Goal: Ask a question: Seek information or help from site administrators or community

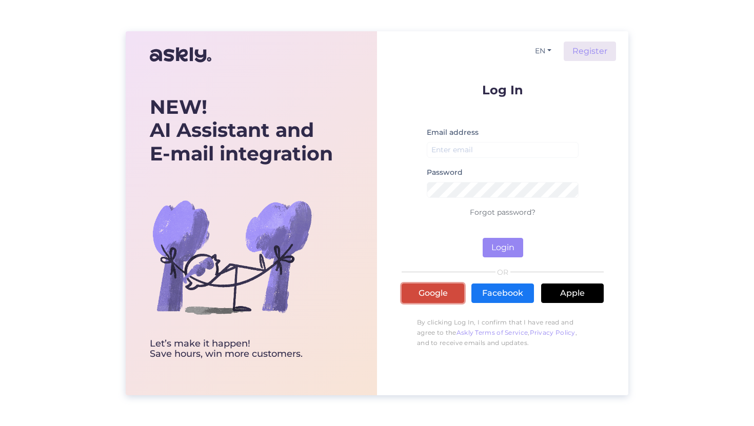
click at [421, 289] on link "Google" at bounding box center [433, 293] width 63 height 19
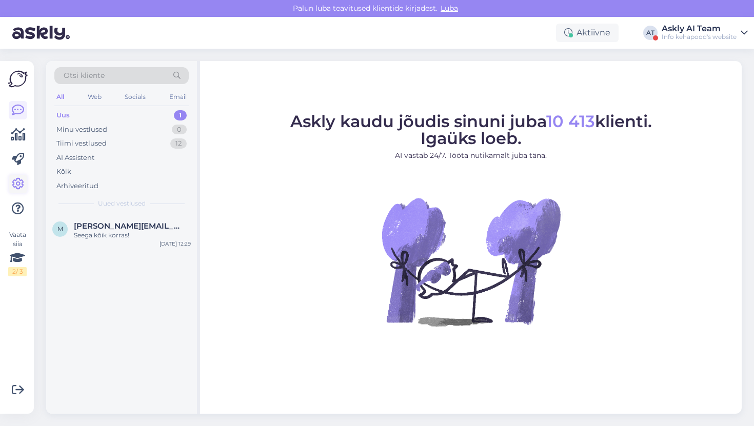
click at [21, 185] on icon at bounding box center [18, 184] width 12 height 12
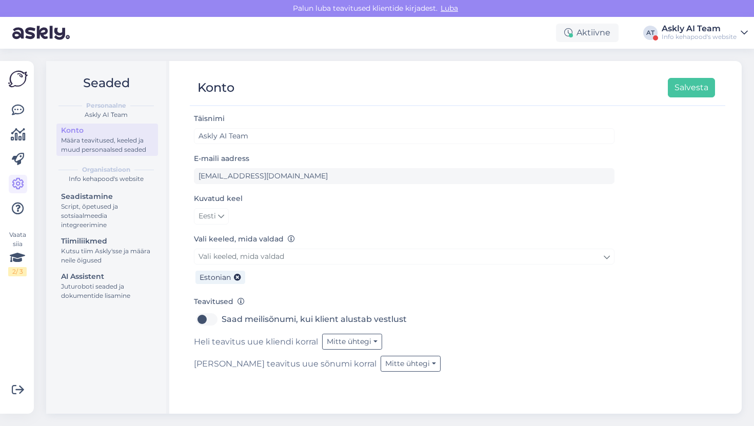
click at [672, 43] on div "Aktiivne AT Askly AI Team Info kehapood's website" at bounding box center [377, 33] width 754 height 32
click at [677, 33] on div "Info kehapood's website" at bounding box center [699, 37] width 75 height 8
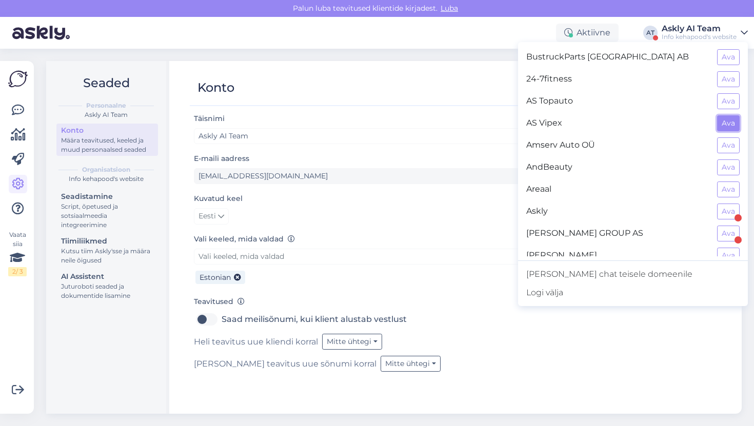
click at [725, 118] on button "Ava" at bounding box center [728, 123] width 23 height 16
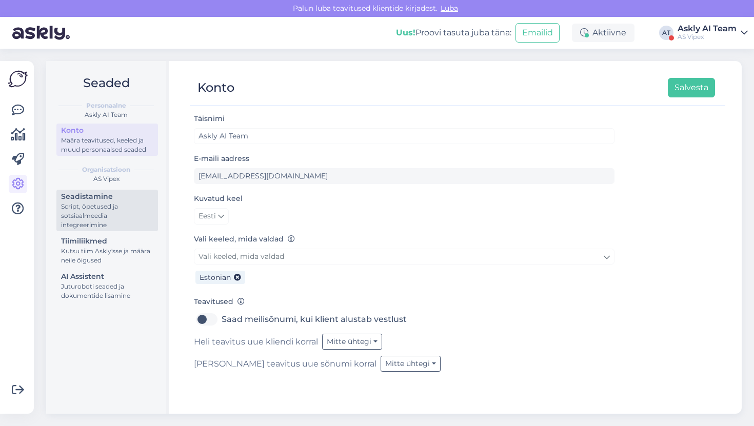
click at [86, 227] on div "Script, õpetused ja sotsiaalmeedia integreerimine" at bounding box center [107, 216] width 92 height 28
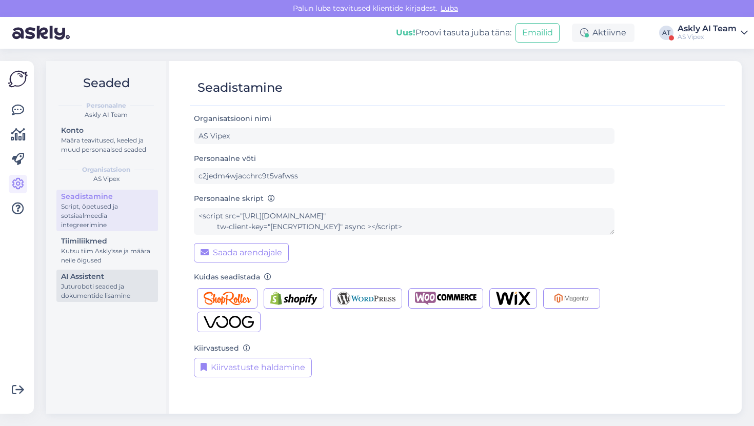
click at [115, 272] on div "AI Assistent" at bounding box center [107, 276] width 92 height 11
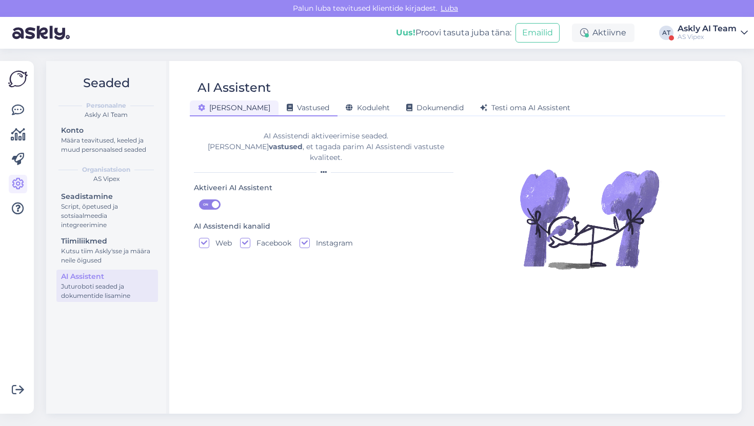
click at [287, 106] on span "Vastused" at bounding box center [308, 107] width 43 height 9
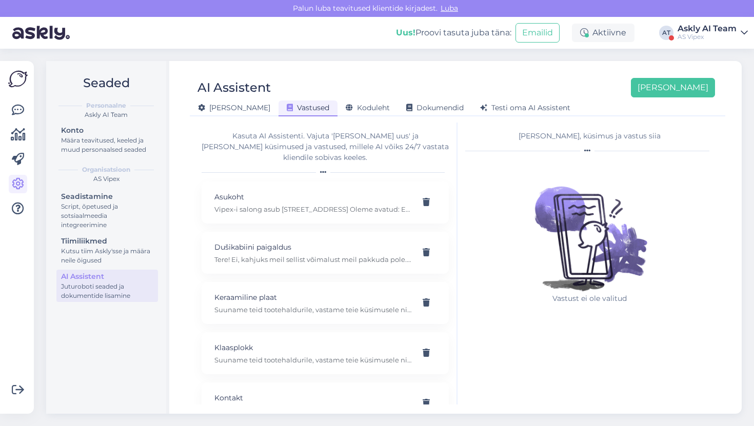
click at [336, 99] on div "[PERSON_NAME] Vastused Koduleht Dokumendid [PERSON_NAME] oma AI Assistent" at bounding box center [452, 106] width 525 height 18
click at [346, 106] on span "Koduleht" at bounding box center [368, 107] width 44 height 9
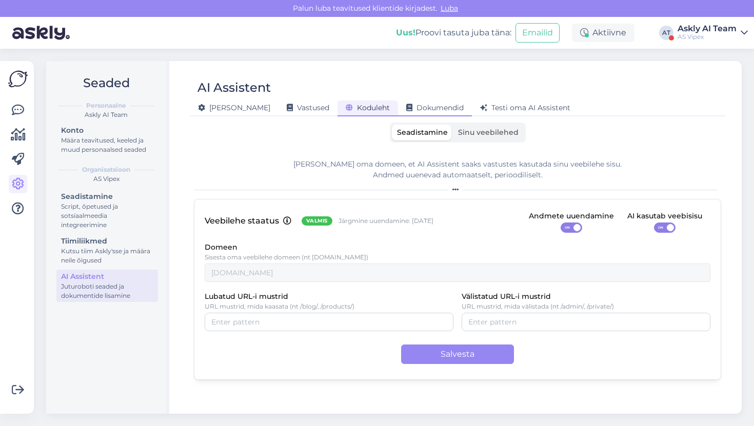
click at [406, 105] on span "Dokumendid" at bounding box center [434, 107] width 57 height 9
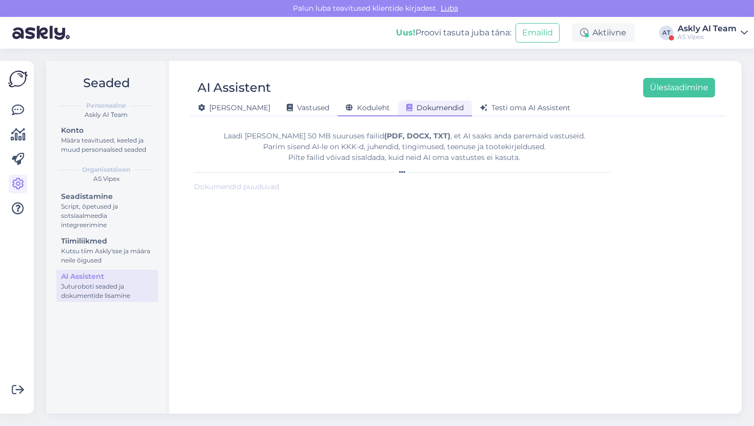
click at [346, 111] on span "Koduleht" at bounding box center [368, 107] width 44 height 9
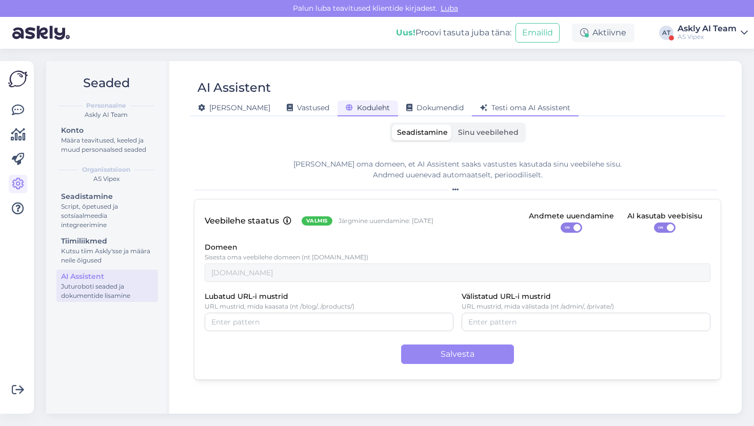
click at [472, 102] on div "Testi oma AI Assistent" at bounding box center [525, 109] width 107 height 16
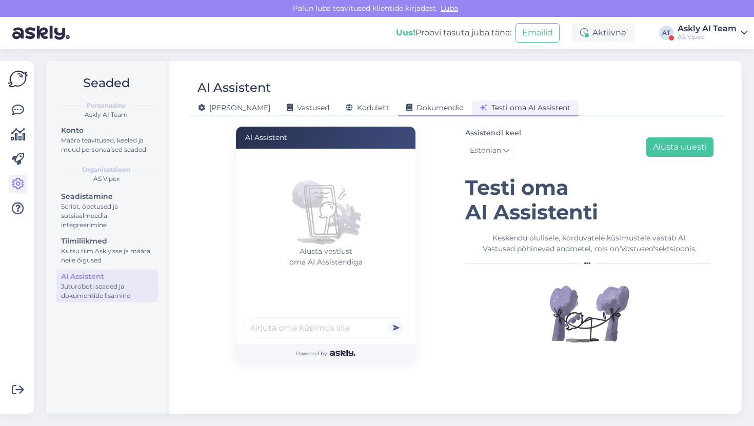
click at [404, 113] on div "Dokumendid" at bounding box center [435, 109] width 74 height 16
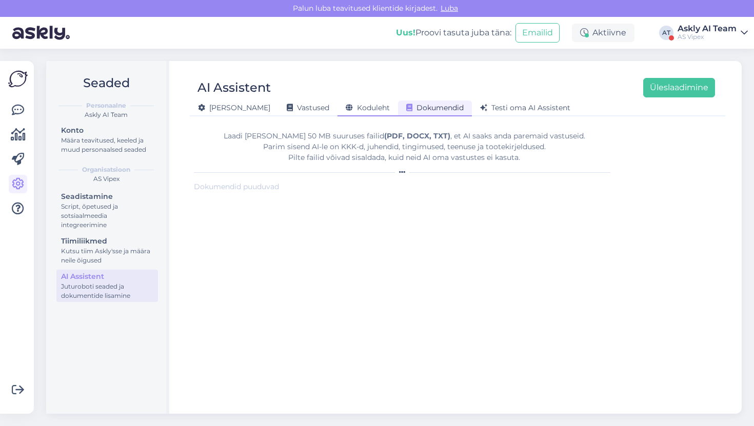
click at [354, 106] on div "Koduleht" at bounding box center [368, 109] width 61 height 16
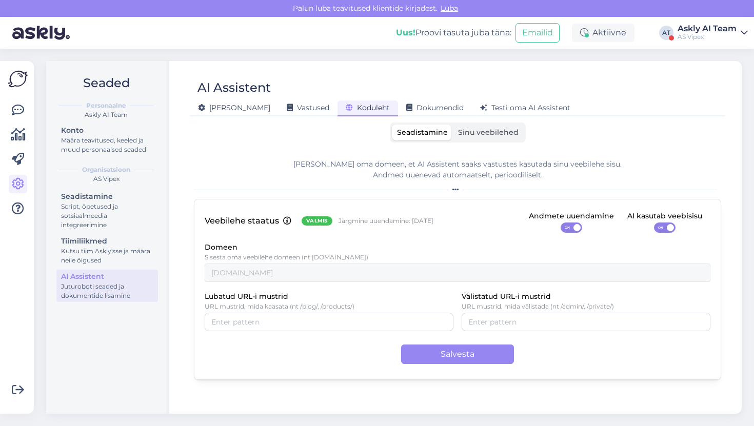
click at [475, 131] on span "Sinu veebilehed" at bounding box center [488, 132] width 61 height 9
click at [453, 125] on input "Sinu veebilehed" at bounding box center [453, 125] width 0 height 0
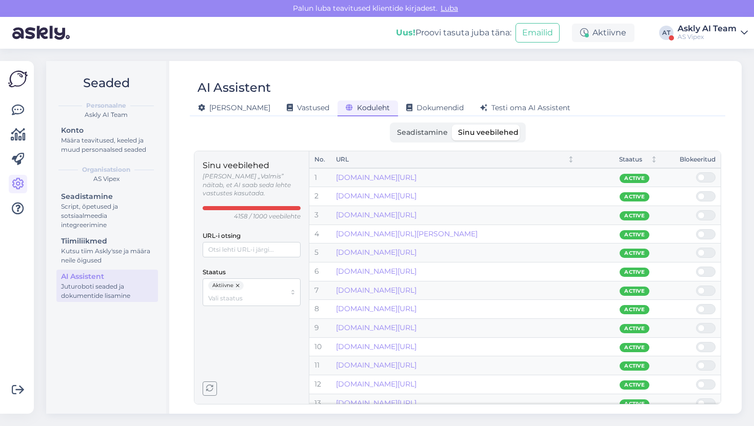
scroll to position [705, 0]
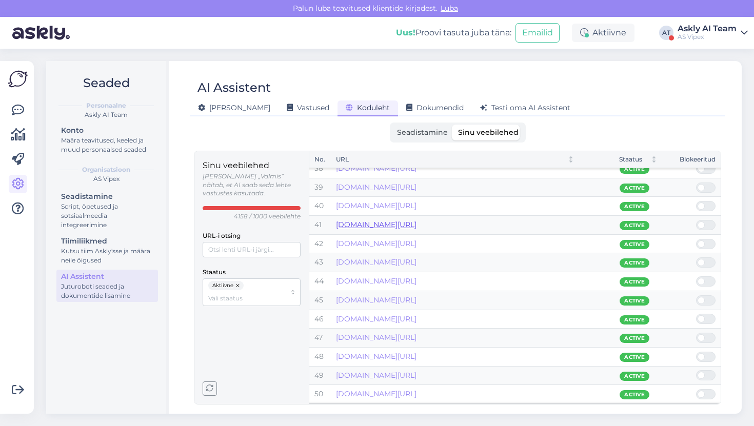
click at [409, 226] on link "[DOMAIN_NAME][URL]" at bounding box center [376, 224] width 81 height 9
click at [480, 106] on span "Testi oma AI Assistent" at bounding box center [525, 107] width 90 height 9
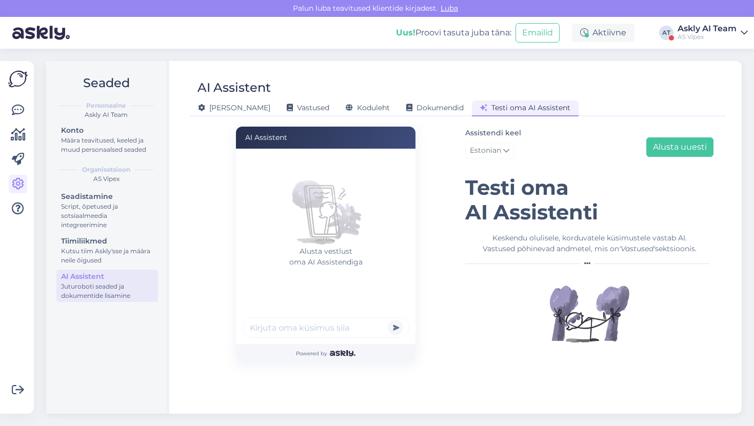
click at [319, 330] on input "text" at bounding box center [325, 328] width 167 height 21
paste input "Paekivi ja kiltkivi"
type input "Kas Paekivi ja kiltkivi vajab mingit hooldust ka ?"
click at [388, 320] on button "submit" at bounding box center [395, 327] width 15 height 15
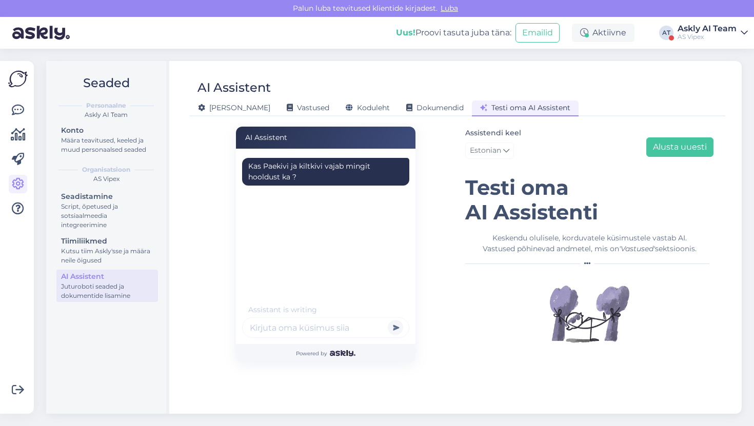
scroll to position [0, 0]
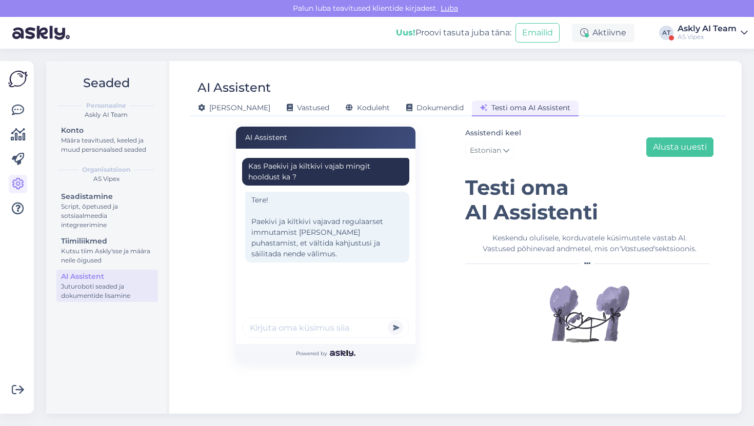
click at [299, 233] on div "Tere! Paekivi ja kiltkivi vajavad regulaarset immutamist [PERSON_NAME] puhastam…" at bounding box center [327, 227] width 164 height 71
click at [325, 332] on input "text" at bounding box center [325, 328] width 167 height 21
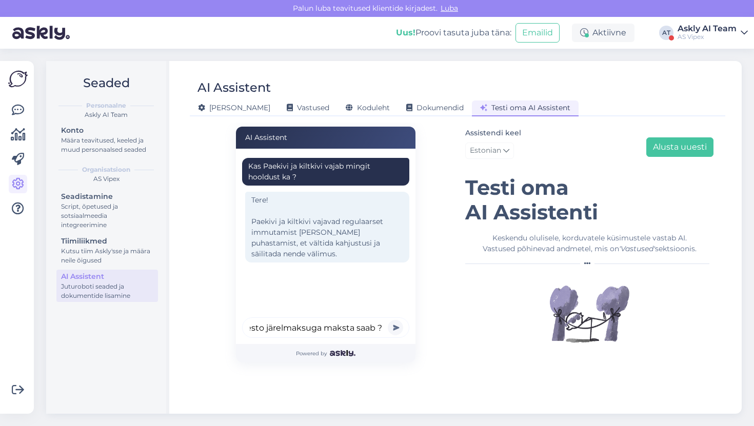
type input "Kuidas esto järelmaksuga maksta saab ?"
click at [388, 320] on button "submit" at bounding box center [395, 327] width 15 height 15
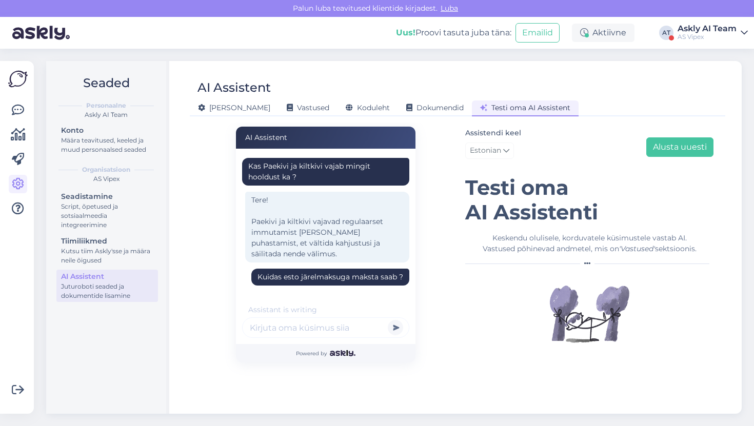
scroll to position [0, 0]
click at [308, 274] on div "Kuidas esto järelmaksuga maksta saab ?" at bounding box center [331, 277] width 146 height 11
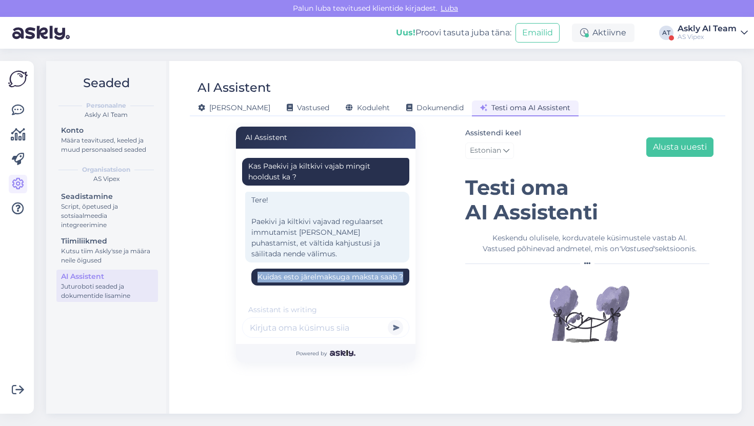
click at [308, 274] on div "Kuidas esto järelmaksuga maksta saab ?" at bounding box center [331, 277] width 146 height 11
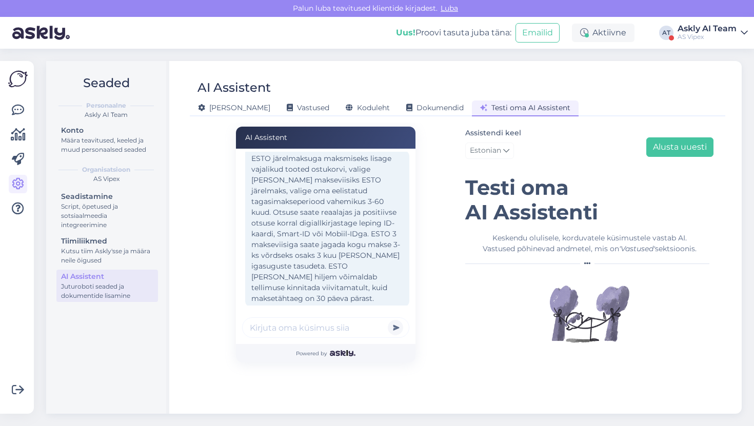
scroll to position [145, 0]
click at [291, 324] on input "text" at bounding box center [325, 328] width 167 height 21
type input "Kaua selle taotluse vastust ootama peab ?"
click at [388, 320] on button "submit" at bounding box center [395, 327] width 15 height 15
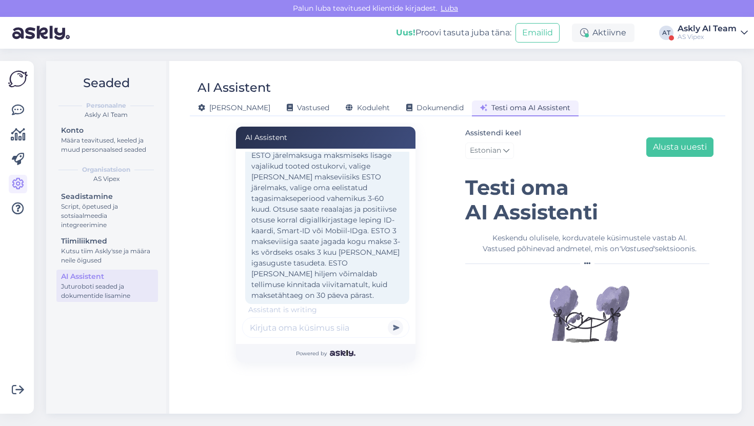
scroll to position [168, 0]
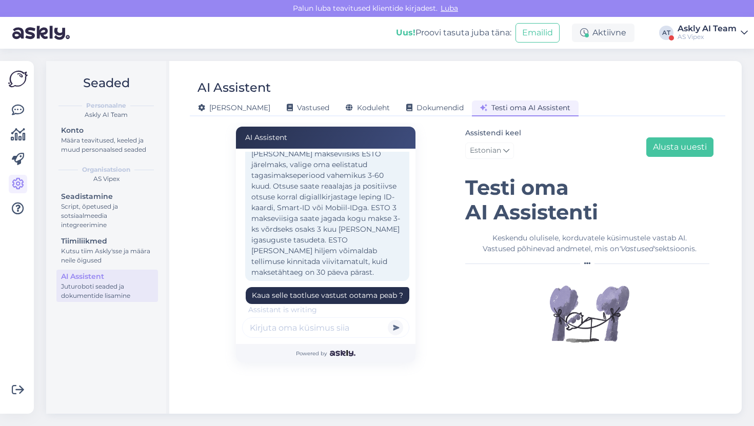
click at [282, 234] on div "ESTO järelmaksuga maksmiseks lisage vajalikud tooted ostukorvi, valige [PERSON_…" at bounding box center [327, 202] width 164 height 157
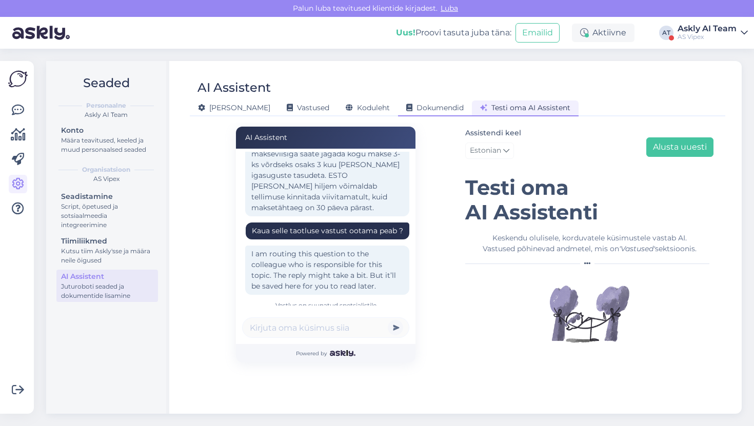
click at [398, 102] on div "Dokumendid" at bounding box center [435, 109] width 74 height 16
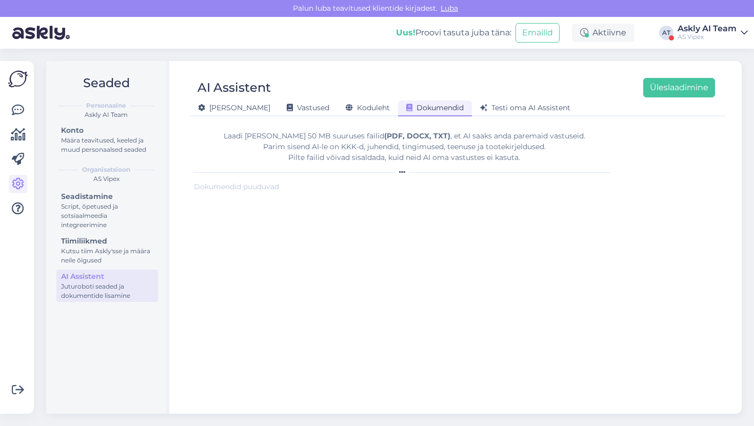
click at [464, 97] on div "[PERSON_NAME] Vastused Koduleht Dokumendid [PERSON_NAME] oma AI Assistent" at bounding box center [452, 106] width 525 height 18
click at [480, 108] on span "Testi oma AI Assistent" at bounding box center [525, 107] width 90 height 9
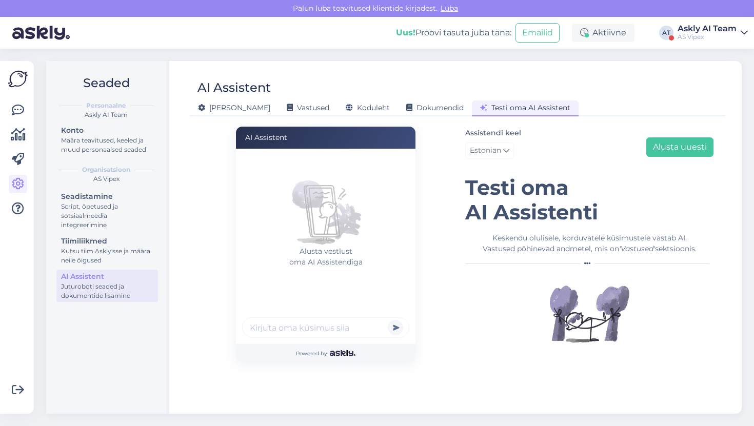
click at [324, 82] on div "AI Assistent" at bounding box center [452, 87] width 525 height 19
click at [704, 40] on div "AS Vipex" at bounding box center [707, 37] width 59 height 8
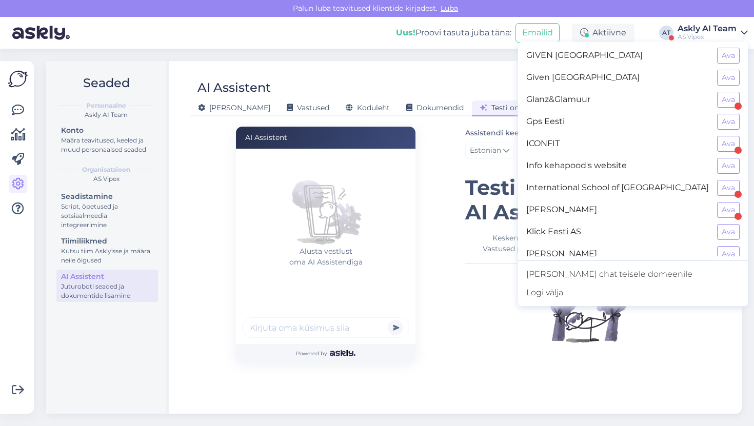
scroll to position [0, 0]
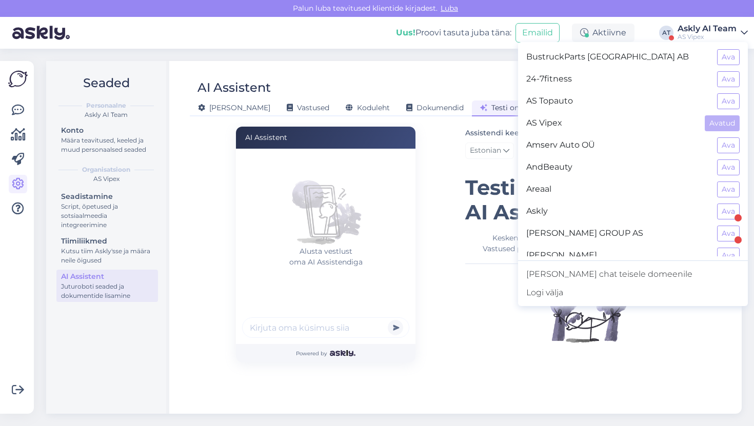
click at [413, 74] on div "AI Assistent [PERSON_NAME] Vastused Koduleht Dokumendid [PERSON_NAME] oma AI As…" at bounding box center [458, 93] width 536 height 46
